Goal: Book appointment/travel/reservation

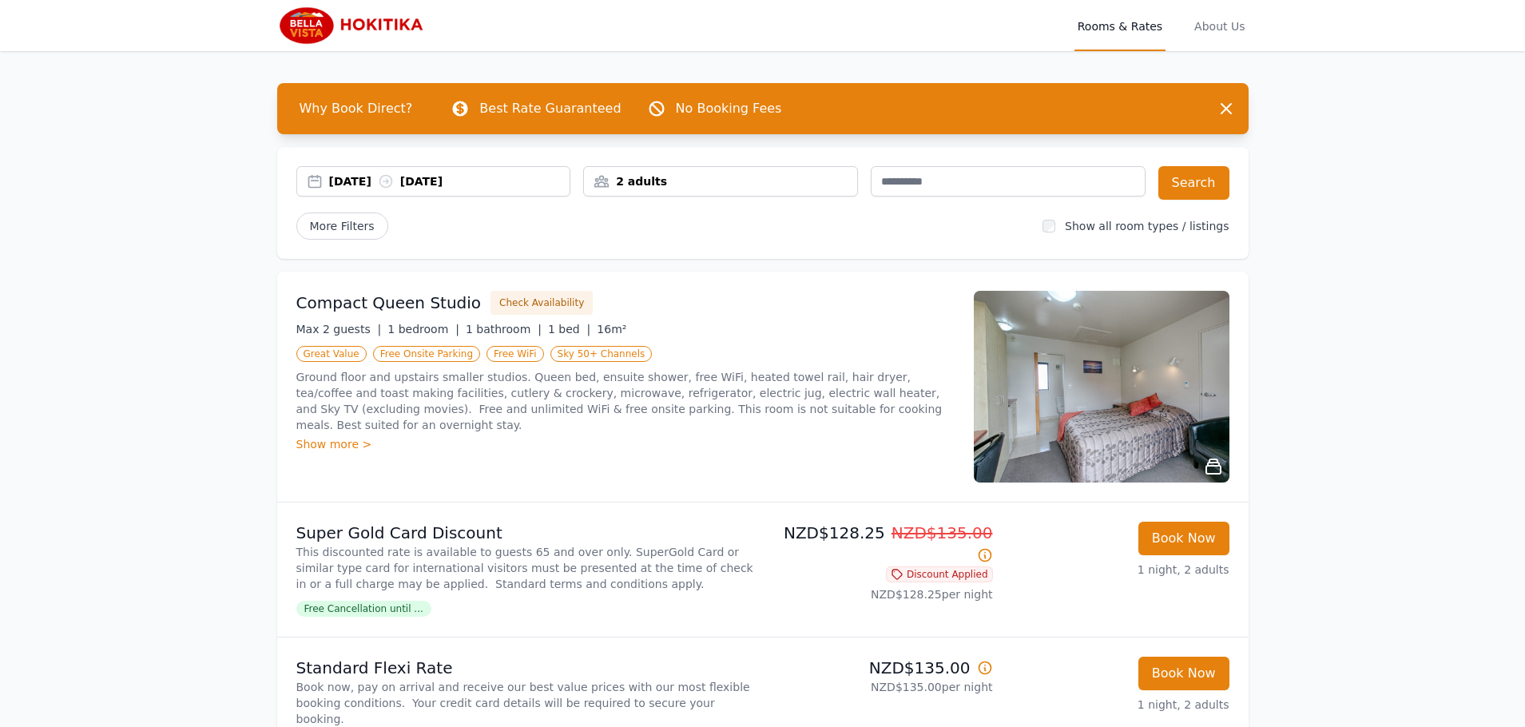
click at [516, 185] on div "[DATE] [DATE]" at bounding box center [449, 181] width 241 height 16
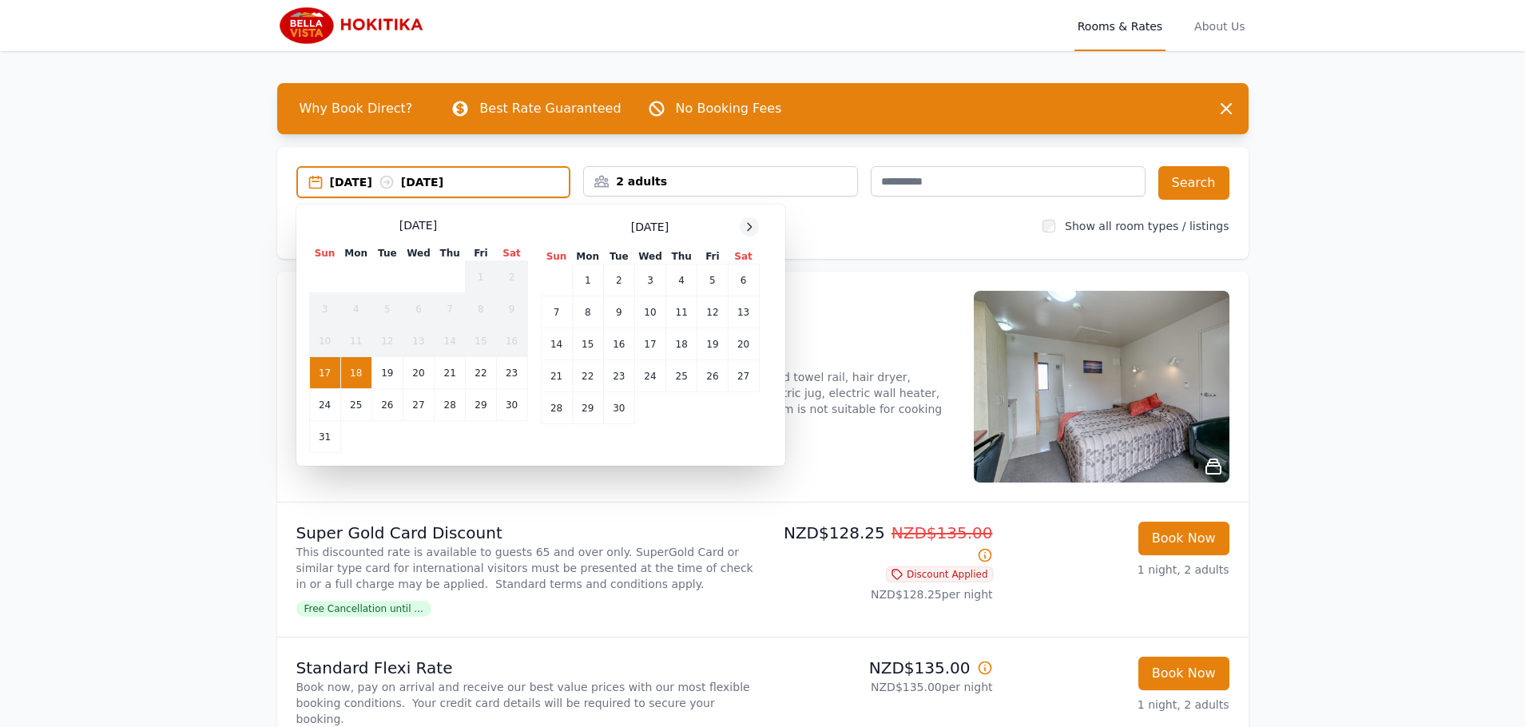
click at [749, 230] on icon at bounding box center [750, 226] width 4 height 7
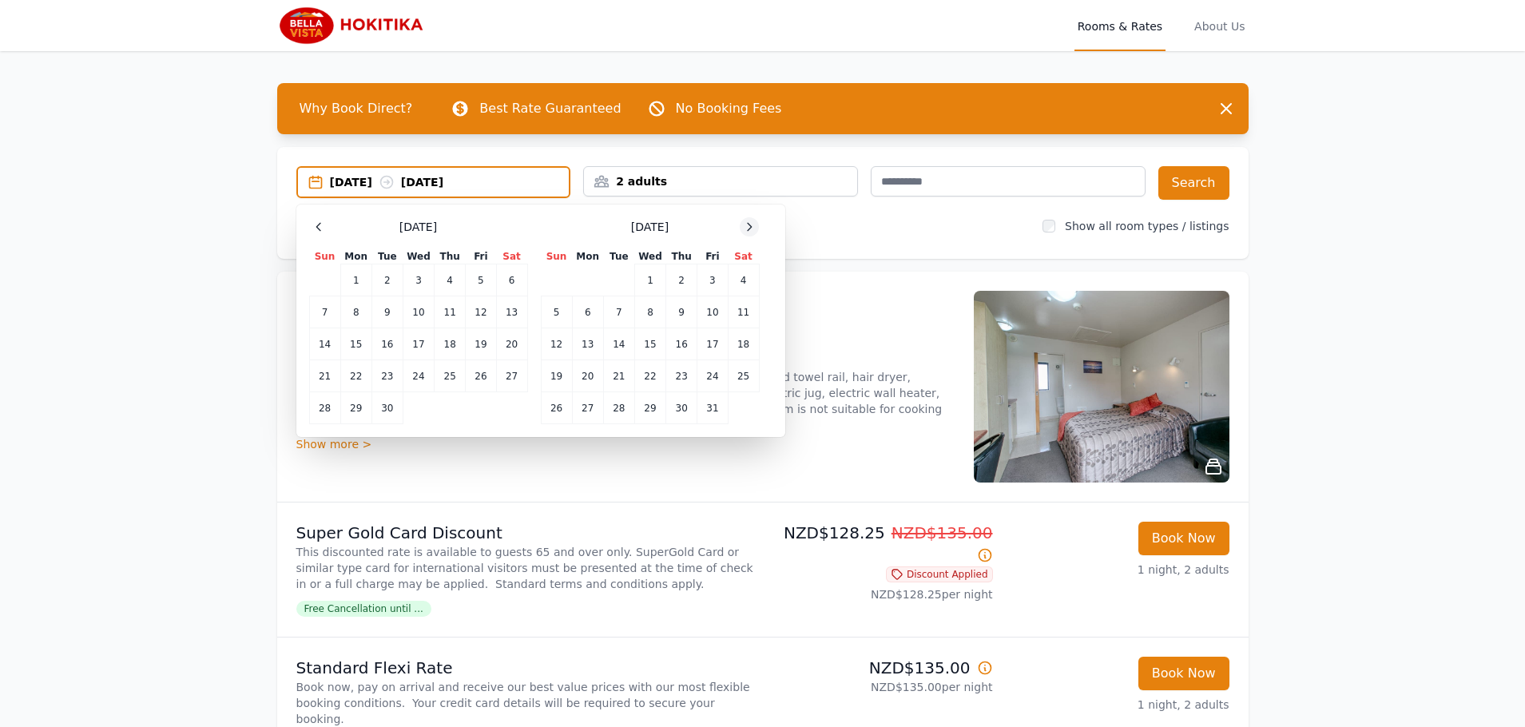
click at [750, 230] on icon at bounding box center [749, 226] width 13 height 13
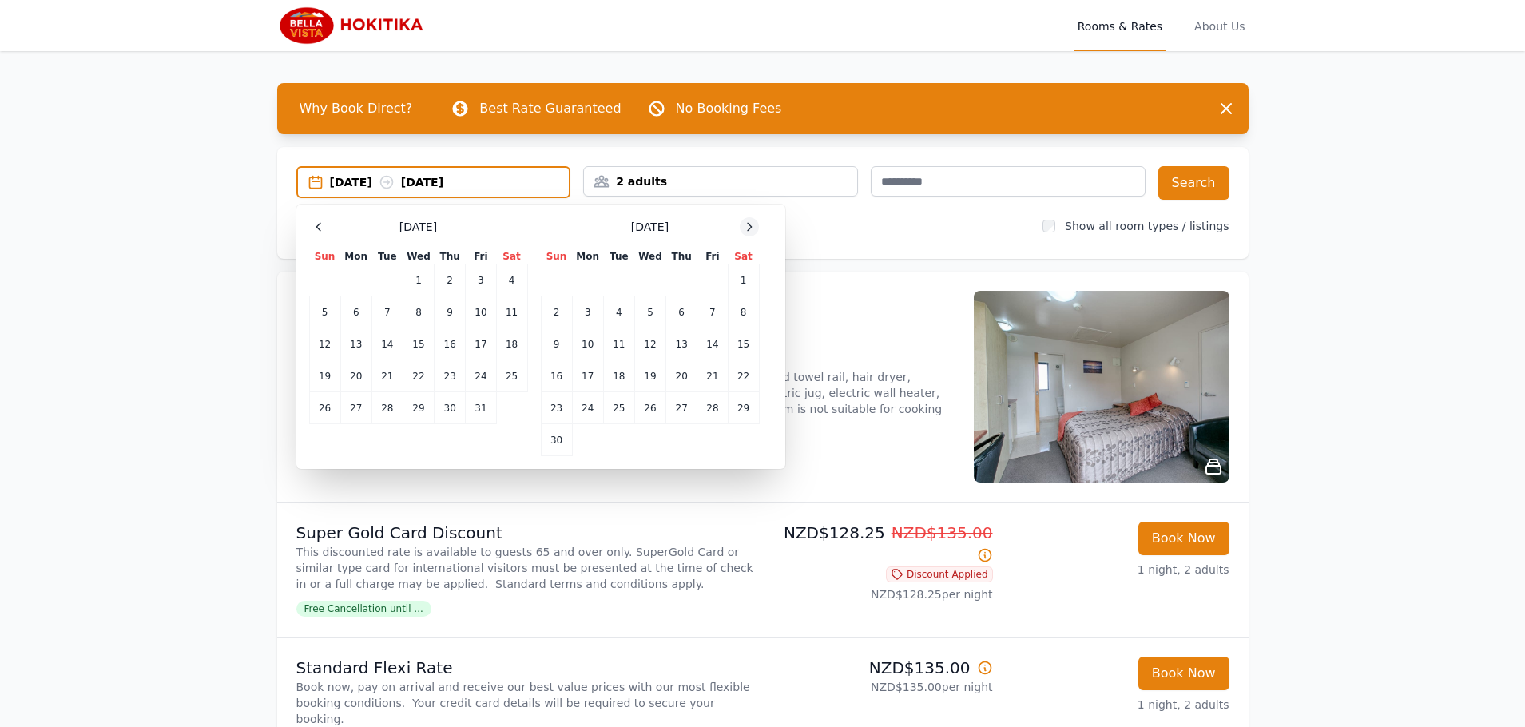
click at [750, 230] on icon at bounding box center [749, 226] width 13 height 13
click at [750, 229] on icon at bounding box center [750, 226] width 4 height 7
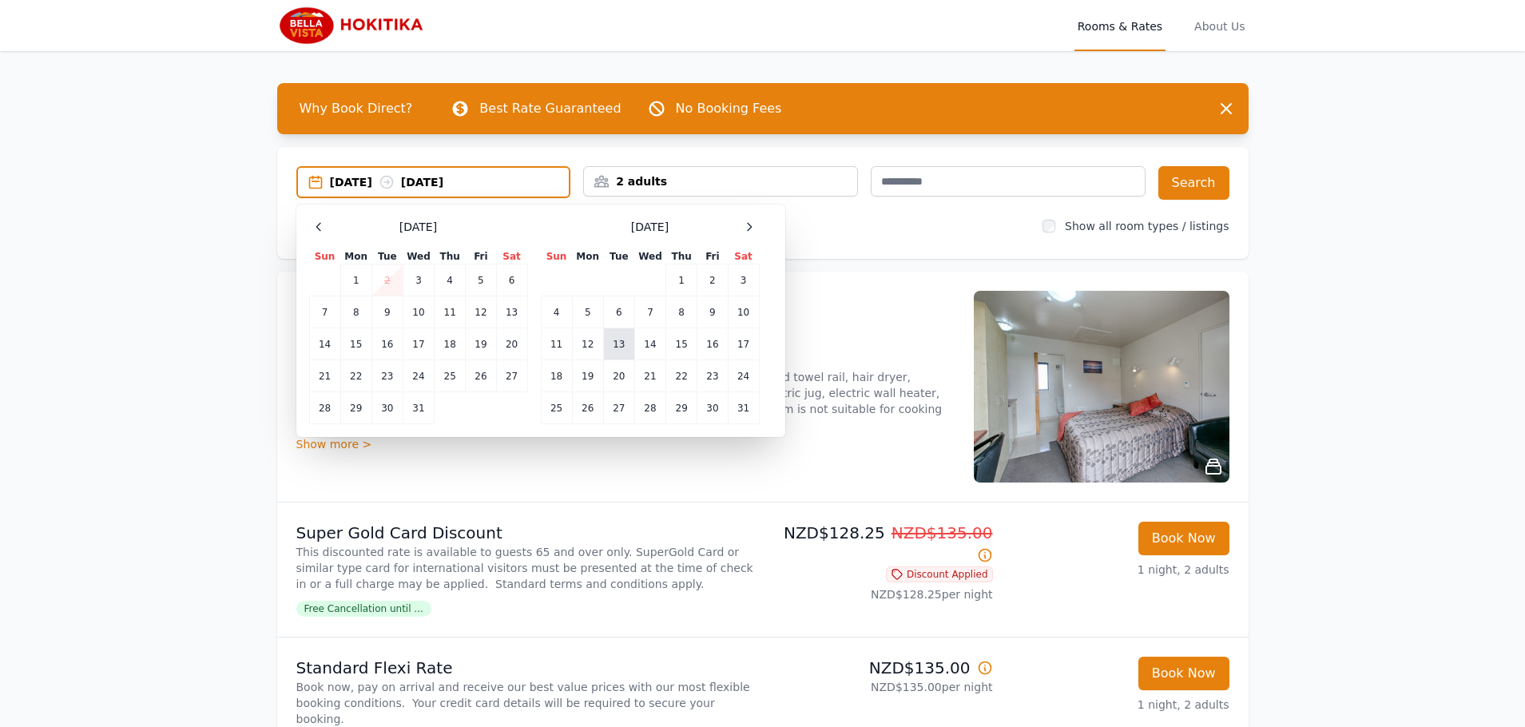
click at [630, 340] on td "13" at bounding box center [618, 344] width 31 height 32
click at [652, 350] on td "14" at bounding box center [649, 344] width 31 height 32
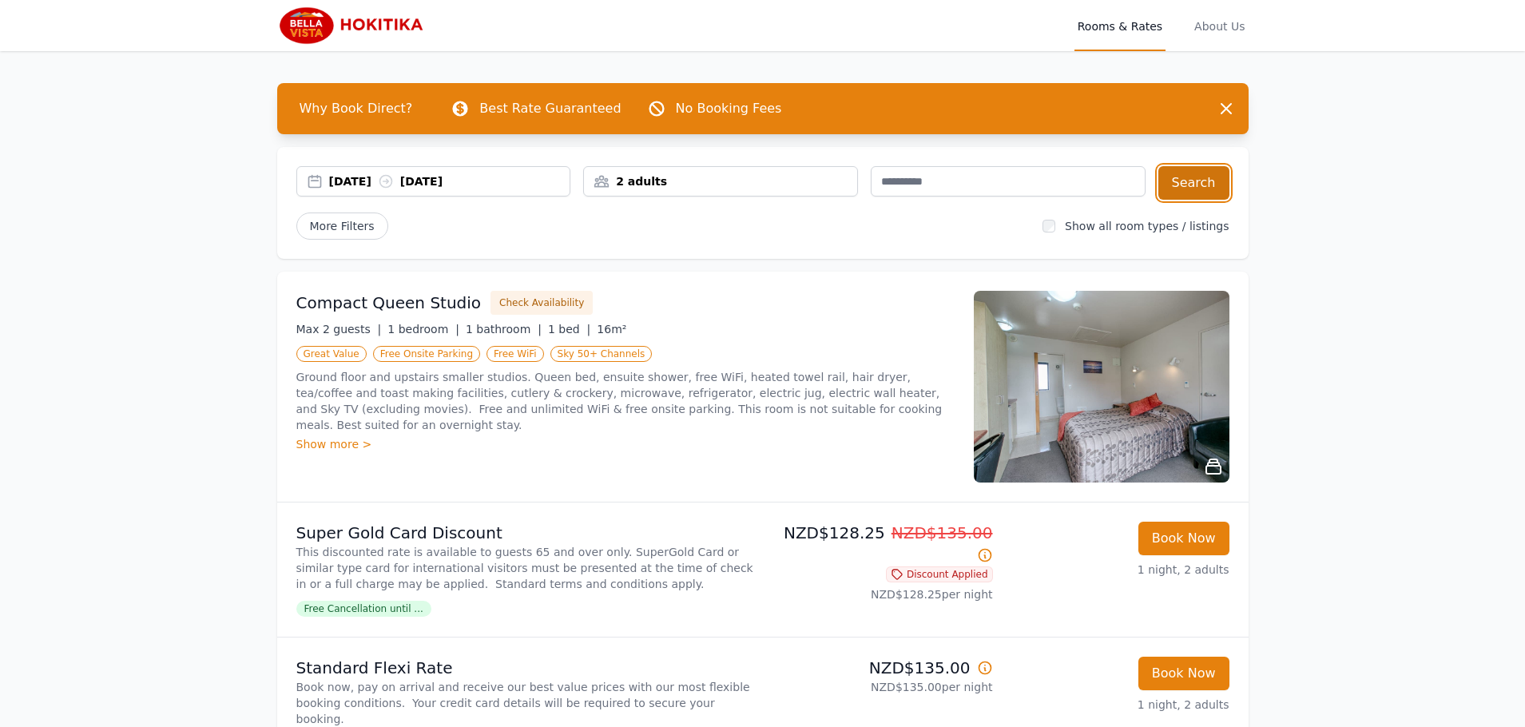
click at [1191, 179] on button "Search" at bounding box center [1193, 183] width 71 height 34
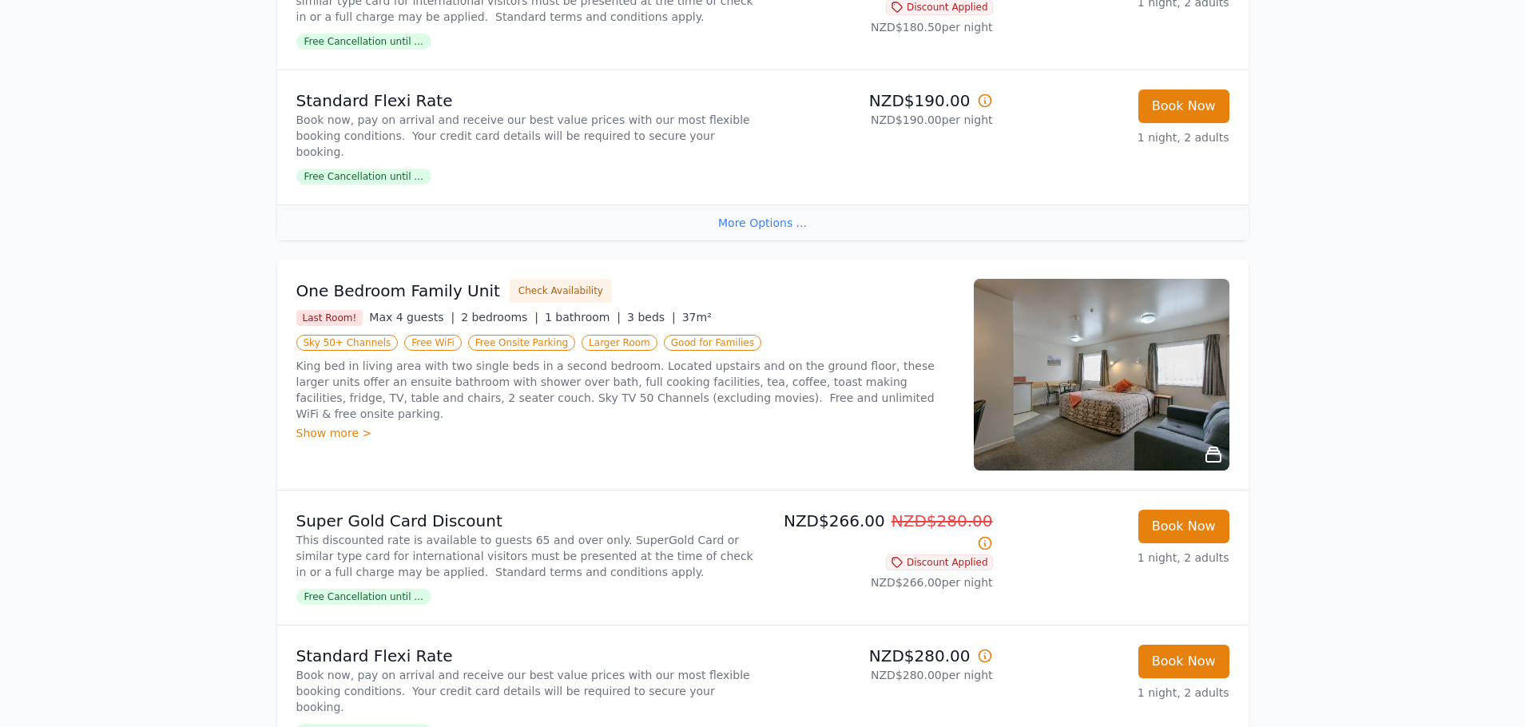
scroll to position [1903, 0]
